Goal: Check status: Check status

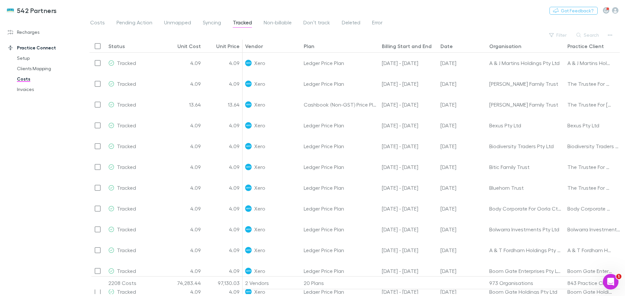
click at [589, 36] on button "Search" at bounding box center [588, 35] width 30 height 8
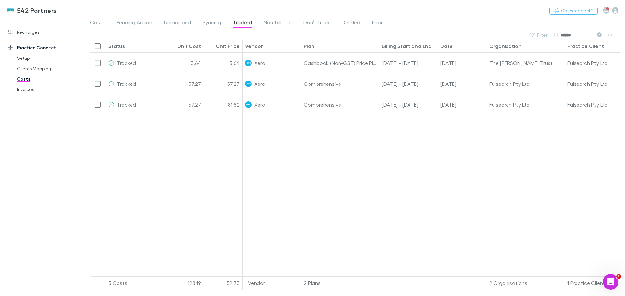
type input "******"
click at [474, 62] on div "[DATE]" at bounding box center [462, 63] width 49 height 21
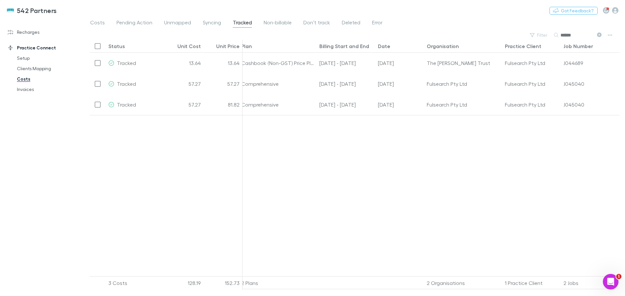
drag, startPoint x: 96, startPoint y: 20, endPoint x: 391, endPoint y: 95, distance: 304.0
click at [96, 20] on span "Costs" at bounding box center [97, 23] width 15 height 8
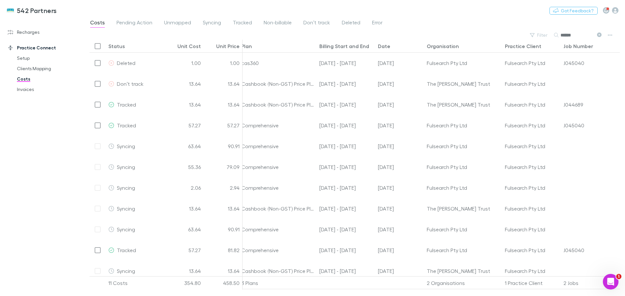
click at [599, 35] on icon at bounding box center [599, 35] width 5 height 5
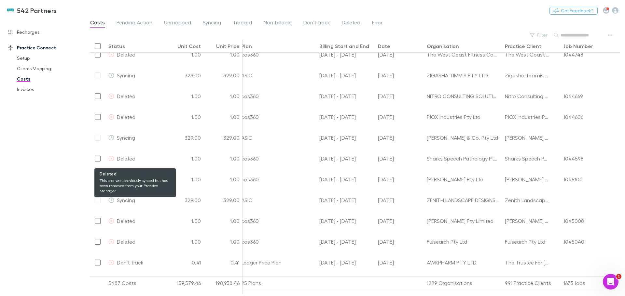
scroll to position [29, 0]
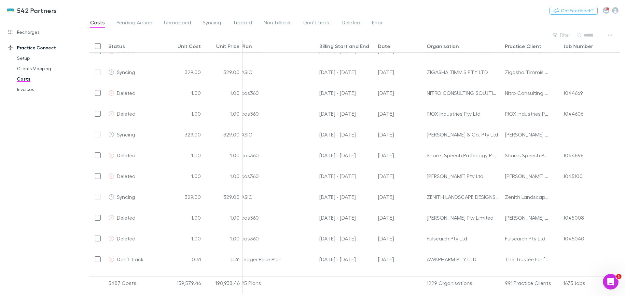
drag, startPoint x: 208, startPoint y: 23, endPoint x: 268, endPoint y: 104, distance: 100.9
click at [208, 23] on span "Syncing" at bounding box center [212, 23] width 18 height 8
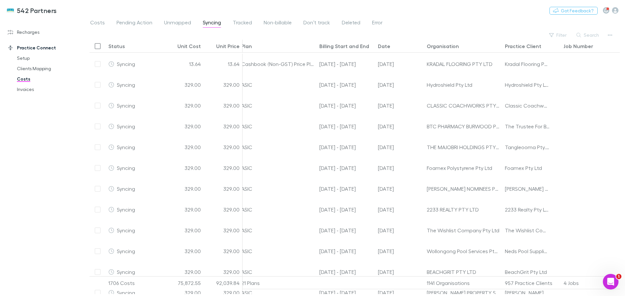
scroll to position [114, 0]
